Goal: Find specific page/section: Find specific page/section

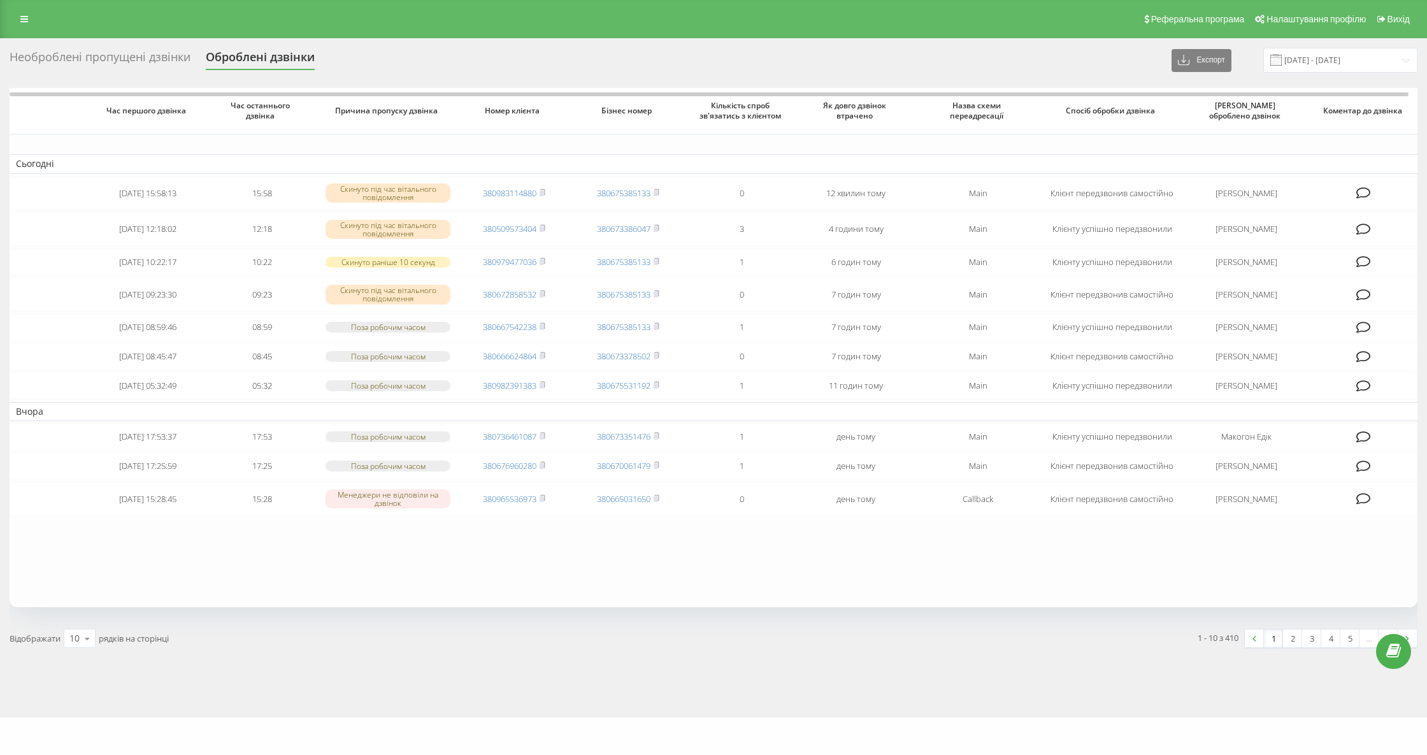
click at [135, 61] on div "Необроблені пропущені дзвінки" at bounding box center [100, 60] width 181 height 20
